Goal: Task Accomplishment & Management: Complete application form

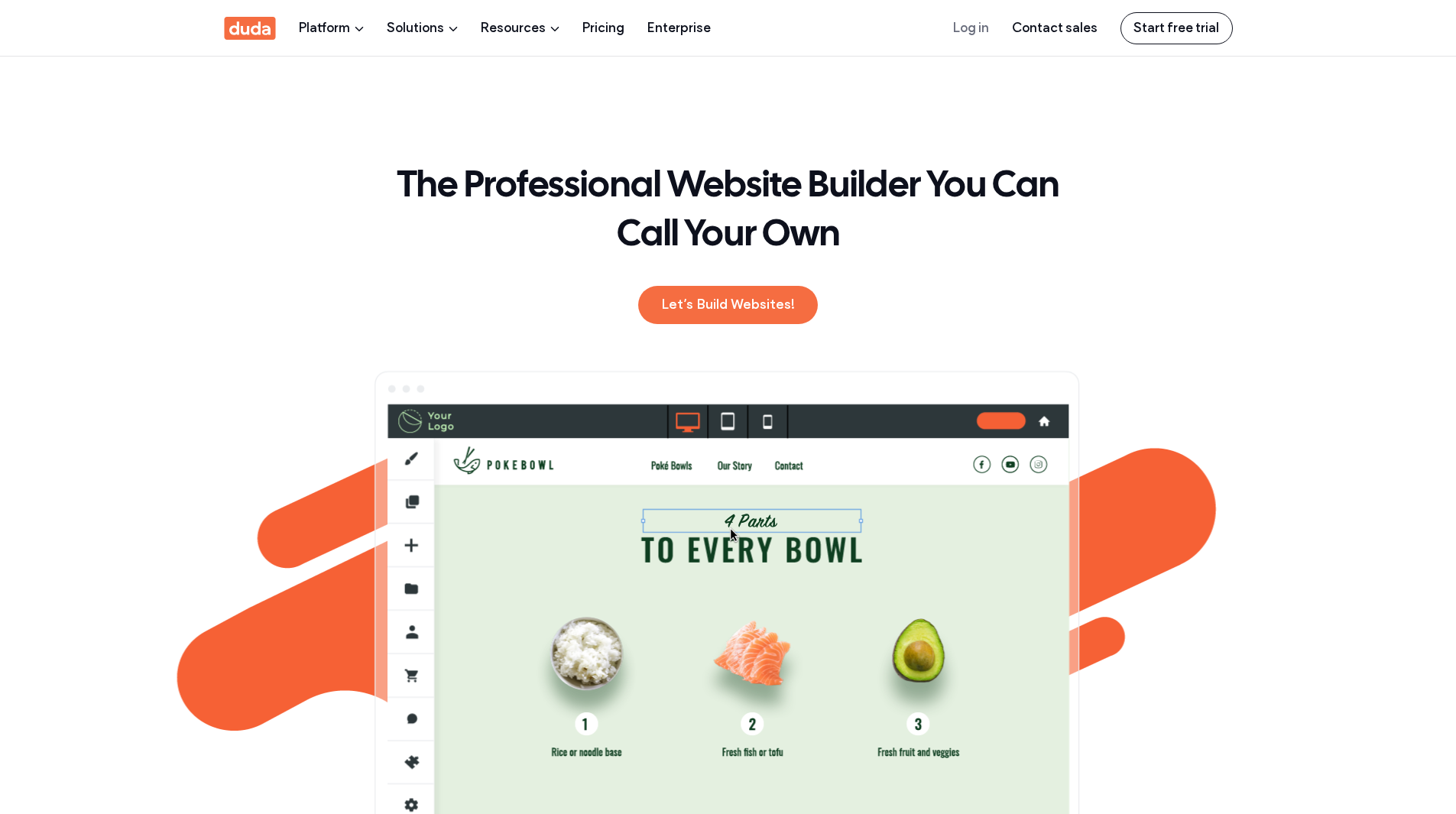
click at [1182, 24] on link "Start free trial" at bounding box center [1176, 28] width 112 height 32
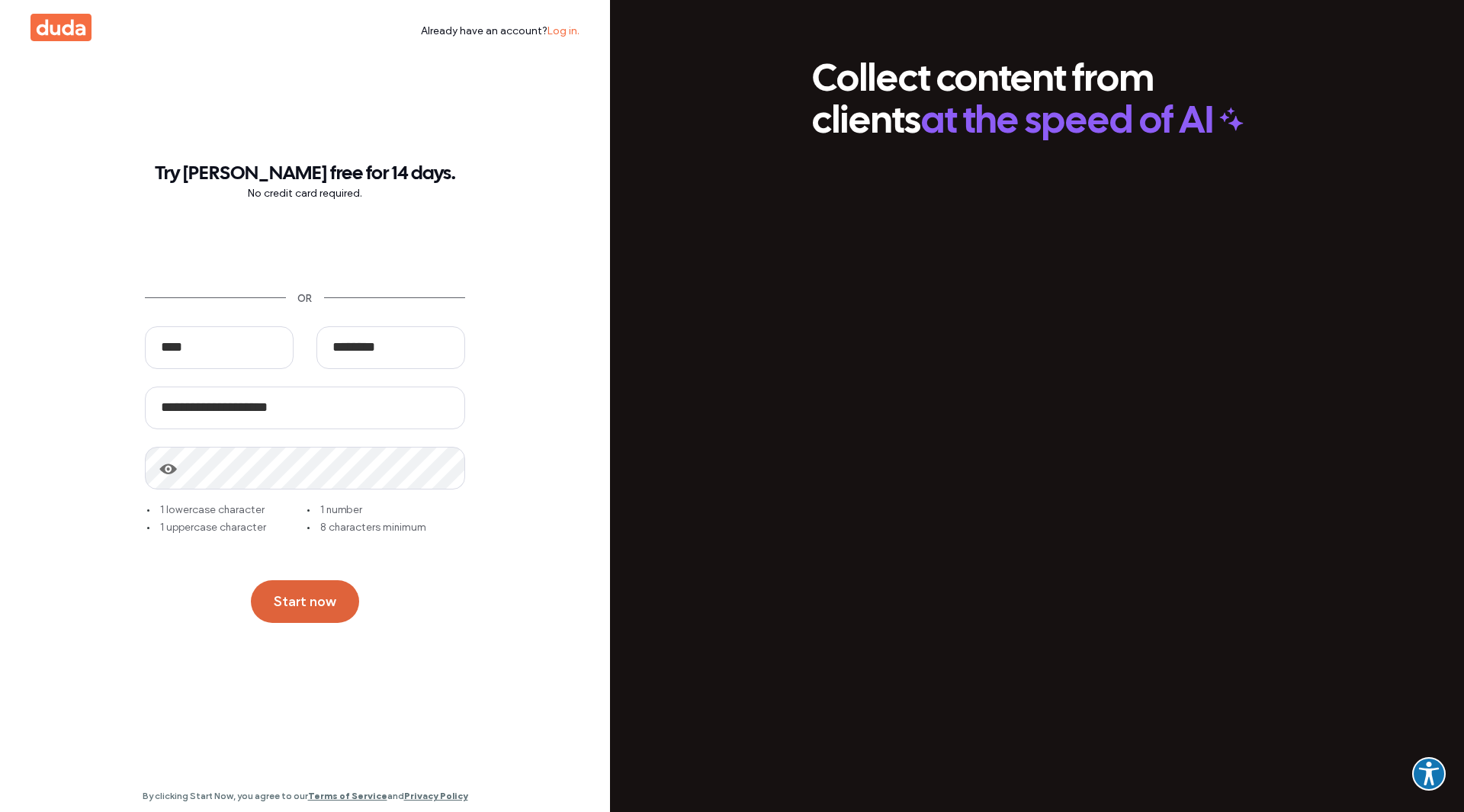
click at [307, 600] on button "Start now" at bounding box center [305, 601] width 108 height 42
type input "*******"
type input "**********"
